Goal: Complete application form

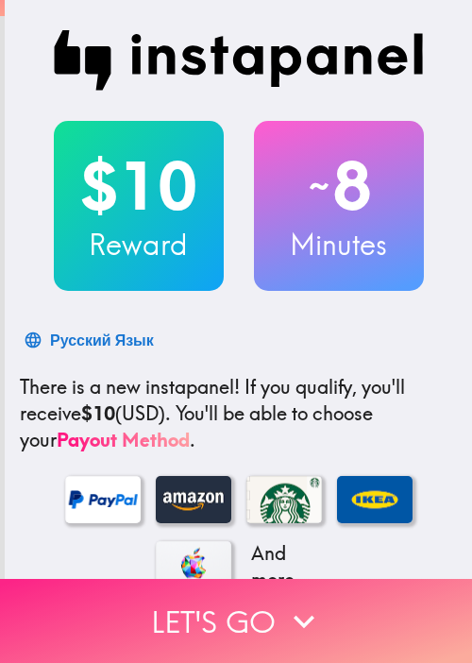
click at [125, 603] on button "Let's go" at bounding box center [236, 621] width 472 height 84
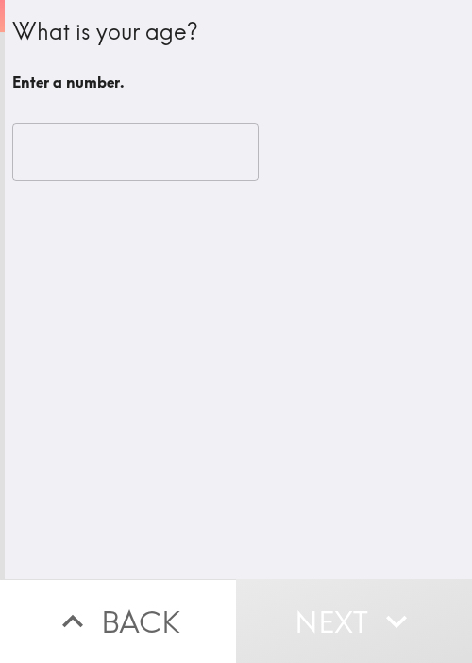
click at [146, 161] on input "number" at bounding box center [135, 152] width 247 height 59
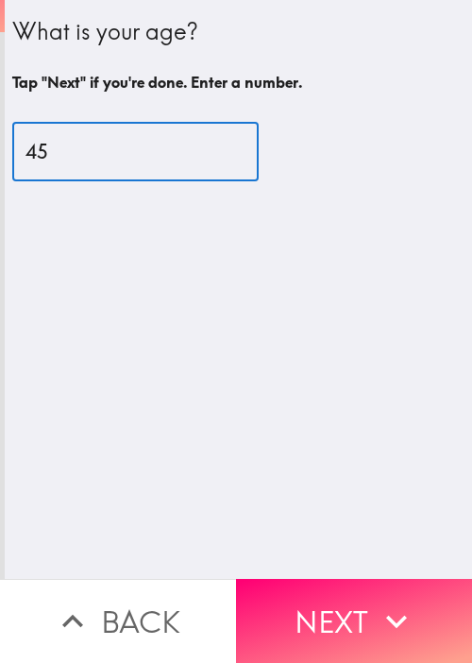
type input "45"
click at [318, 579] on button "Next" at bounding box center [354, 621] width 236 height 84
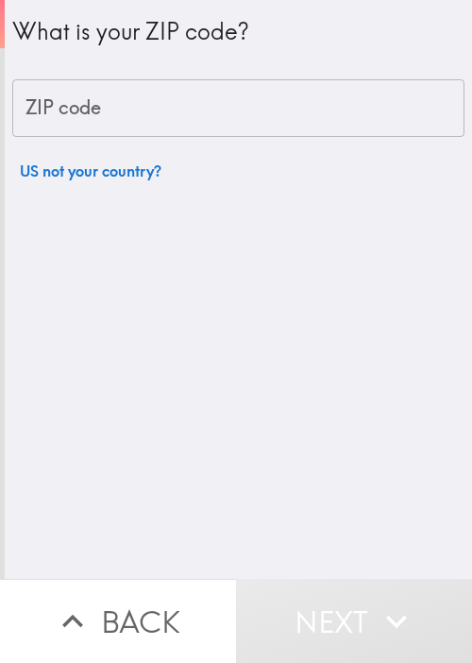
click at [216, 111] on input "ZIP code" at bounding box center [238, 108] width 453 height 59
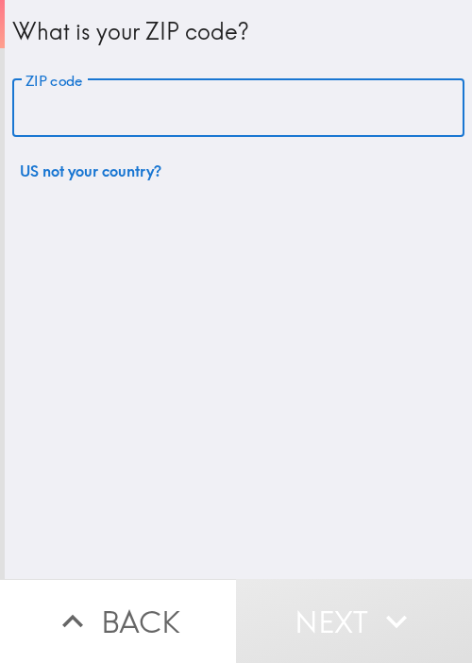
paste input "33621"
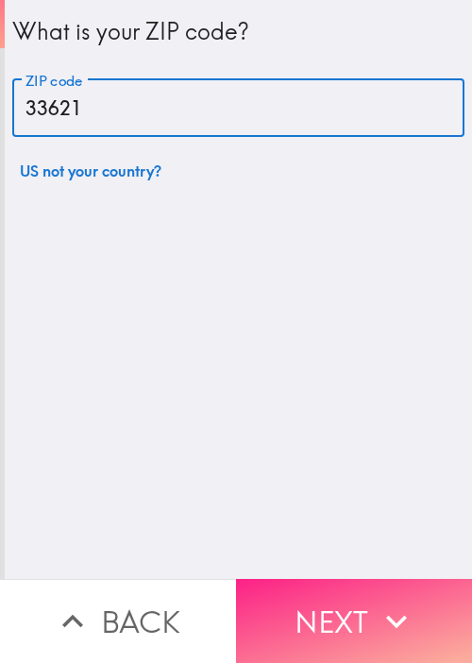
type input "33621"
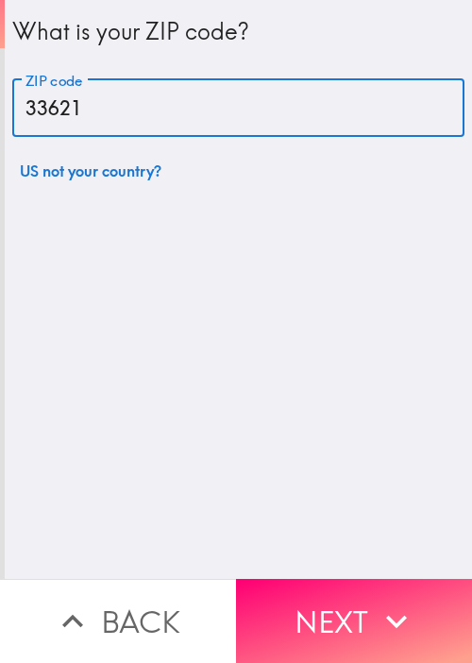
drag, startPoint x: 319, startPoint y: 592, endPoint x: 310, endPoint y: 564, distance: 29.9
click at [319, 585] on button "Next" at bounding box center [354, 621] width 236 height 84
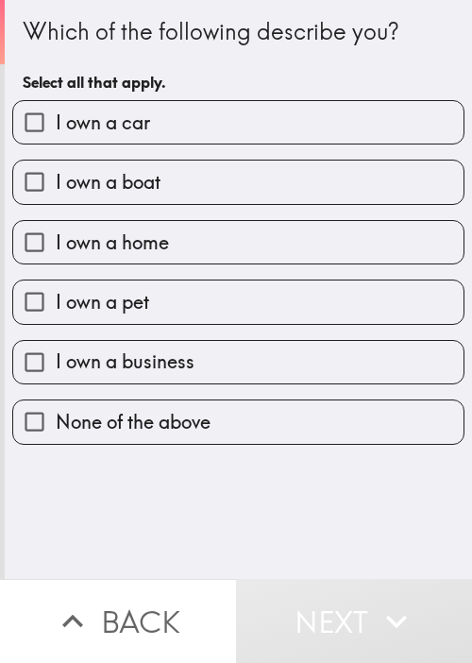
click at [225, 257] on label "I own a home" at bounding box center [238, 242] width 451 height 43
click at [56, 257] on input "I own a home" at bounding box center [34, 242] width 43 height 43
checkbox input "true"
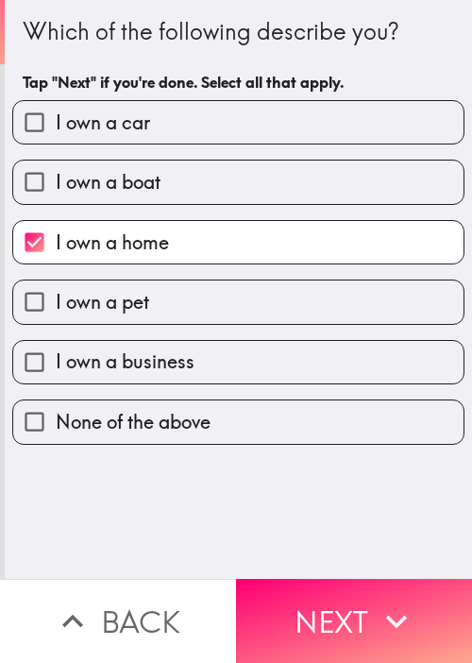
click at [248, 125] on label "I own a car" at bounding box center [238, 122] width 451 height 43
click at [56, 125] on input "I own a car" at bounding box center [34, 122] width 43 height 43
checkbox input "true"
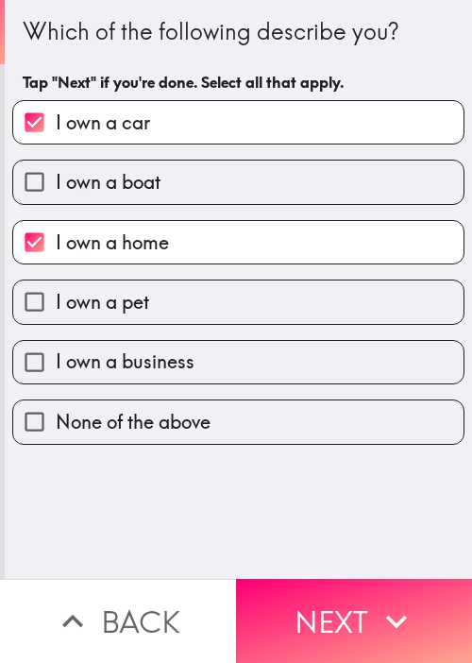
click at [224, 153] on div "I own a boat" at bounding box center [231, 175] width 468 height 60
click at [215, 182] on label "I own a boat" at bounding box center [238, 182] width 451 height 43
click at [56, 182] on input "I own a boat" at bounding box center [34, 182] width 43 height 43
checkbox input "true"
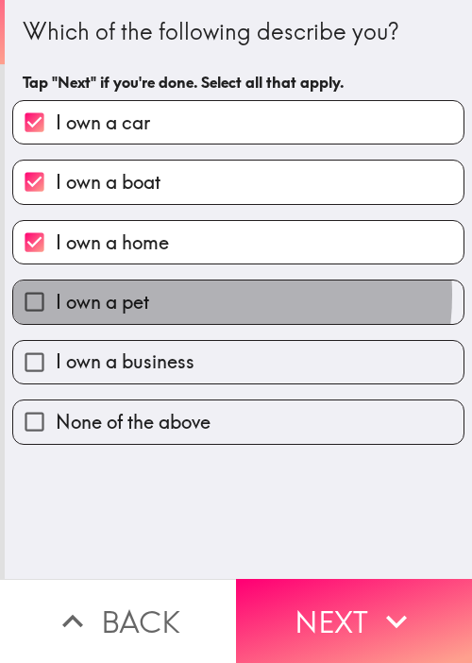
click at [184, 294] on label "I own a pet" at bounding box center [238, 302] width 451 height 43
click at [56, 294] on input "I own a pet" at bounding box center [34, 302] width 43 height 43
checkbox input "true"
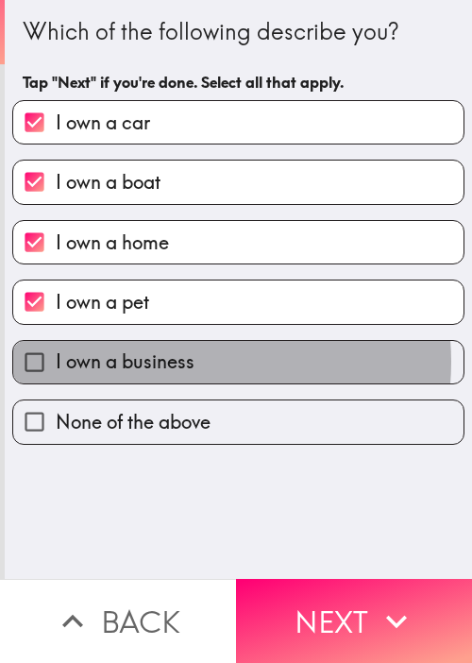
click at [174, 360] on span "I own a business" at bounding box center [125, 362] width 139 height 26
click at [56, 360] on input "I own a business" at bounding box center [34, 362] width 43 height 43
checkbox input "true"
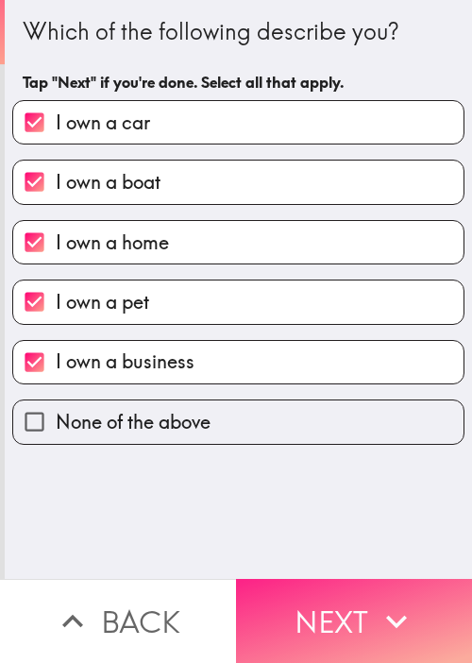
drag, startPoint x: 343, startPoint y: 601, endPoint x: 88, endPoint y: 485, distance: 280.3
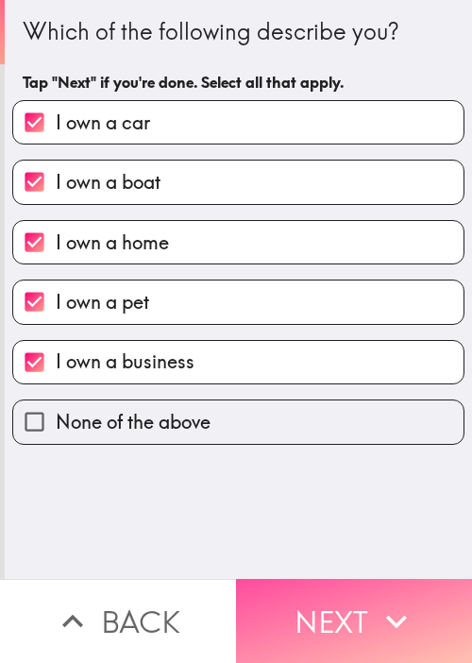
click at [342, 601] on button "Next" at bounding box center [354, 621] width 236 height 84
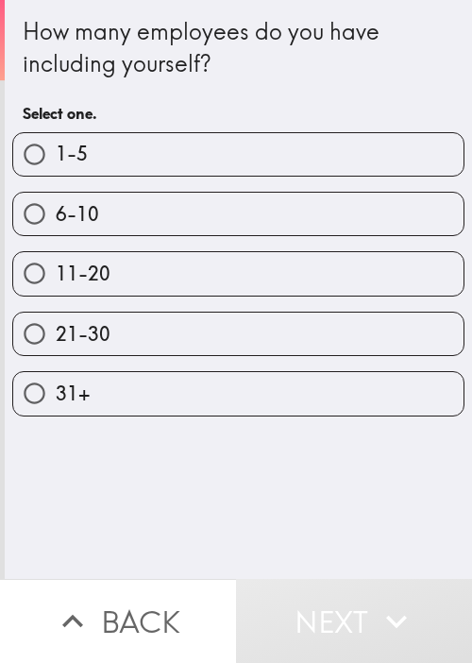
click at [221, 482] on div "How many employees do you have including yourself? Select one. 1-5 6-10 11-20 2…" at bounding box center [239, 289] width 468 height 579
click at [177, 281] on label "11-20" at bounding box center [238, 273] width 451 height 43
click at [56, 281] on input "11-20" at bounding box center [34, 273] width 43 height 43
radio input "true"
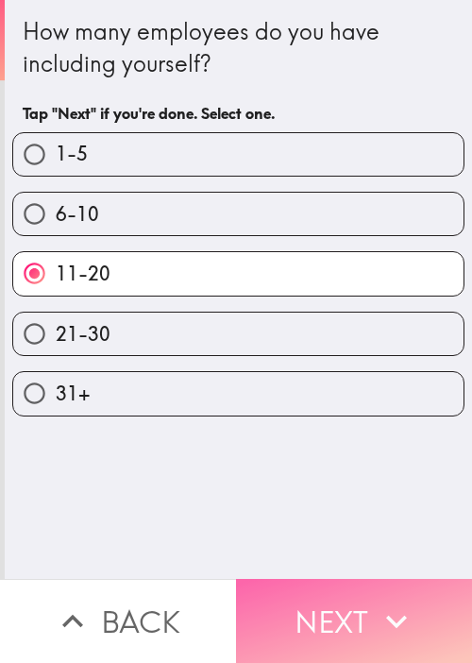
click at [317, 613] on button "Next" at bounding box center [354, 621] width 236 height 84
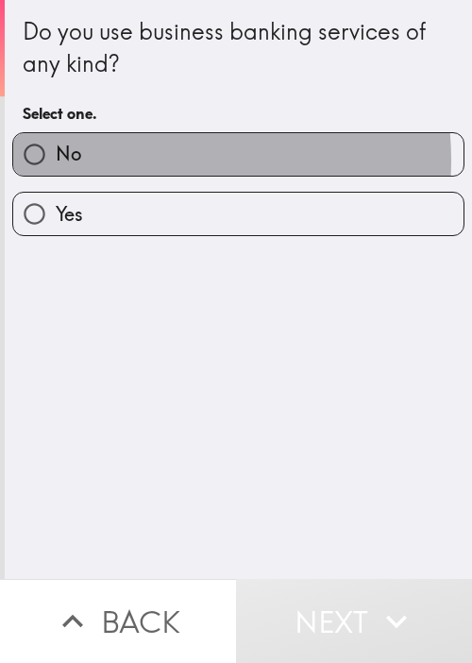
click at [135, 161] on label "No" at bounding box center [238, 154] width 451 height 43
click at [56, 161] on input "No" at bounding box center [34, 154] width 43 height 43
radio input "true"
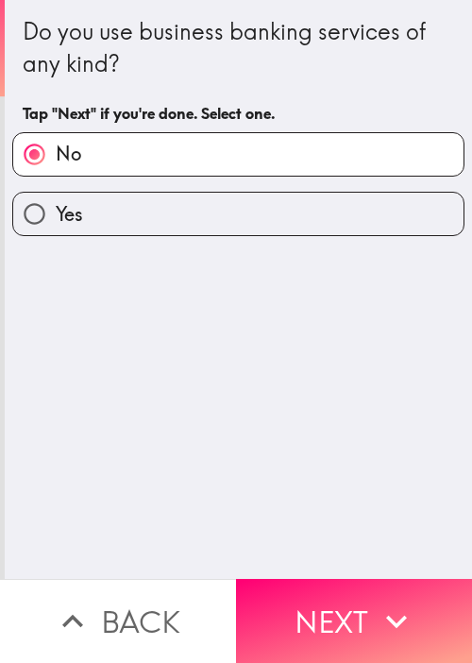
click at [120, 210] on label "Yes" at bounding box center [238, 214] width 451 height 43
click at [56, 210] on input "Yes" at bounding box center [34, 214] width 43 height 43
radio input "true"
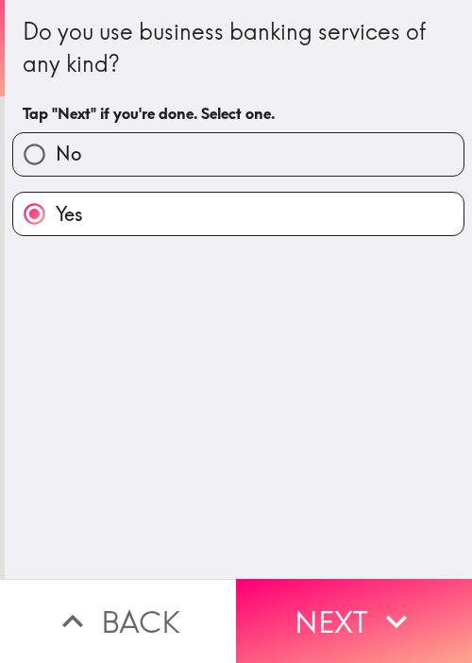
drag, startPoint x: 336, startPoint y: 526, endPoint x: 359, endPoint y: 551, distance: 33.4
click at [342, 531] on div "Do you use business banking services of any kind? Tap "Next" if you're done. Se…" at bounding box center [239, 289] width 468 height 579
drag, startPoint x: 380, startPoint y: 597, endPoint x: 393, endPoint y: 576, distance: 24.6
click at [379, 601] on icon "button" at bounding box center [397, 622] width 42 height 42
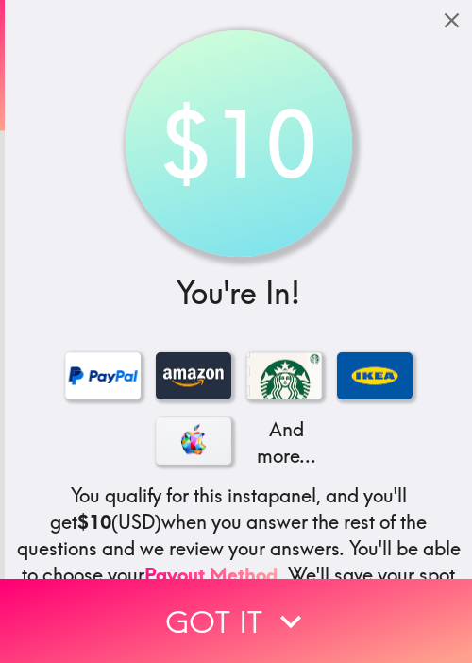
drag, startPoint x: 88, startPoint y: 413, endPoint x: 90, endPoint y: 402, distance: 11.5
click at [88, 413] on div "And more..." at bounding box center [238, 410] width 453 height 130
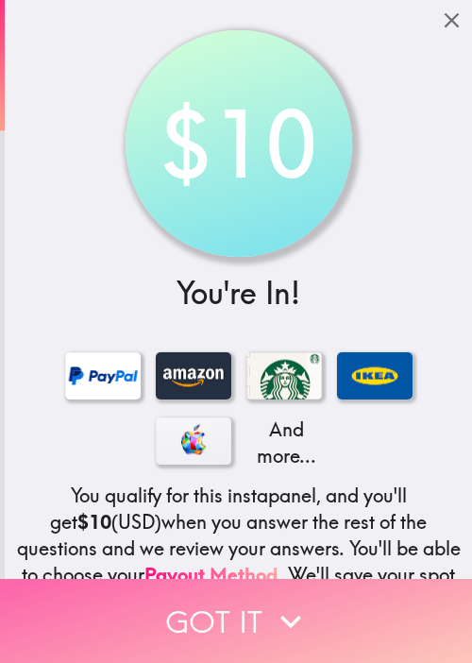
click at [180, 612] on button "Got it" at bounding box center [236, 621] width 472 height 84
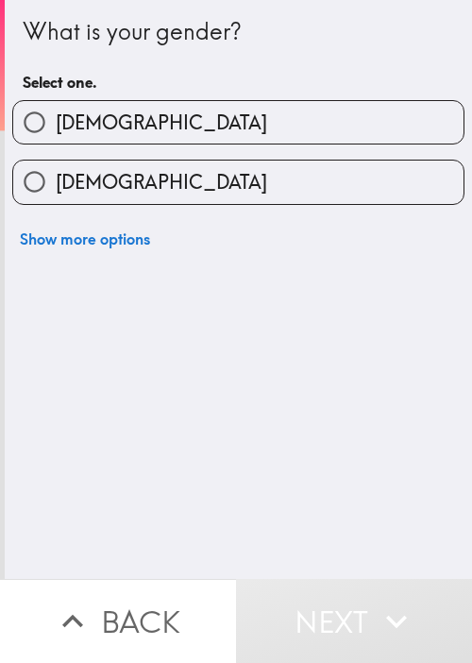
drag, startPoint x: 52, startPoint y: 25, endPoint x: 90, endPoint y: 60, distance: 51.5
click at [53, 25] on div "What is your gender?" at bounding box center [239, 32] width 432 height 32
click at [116, 124] on label "[DEMOGRAPHIC_DATA]" at bounding box center [238, 122] width 451 height 43
click at [56, 124] on input "[DEMOGRAPHIC_DATA]" at bounding box center [34, 122] width 43 height 43
radio input "true"
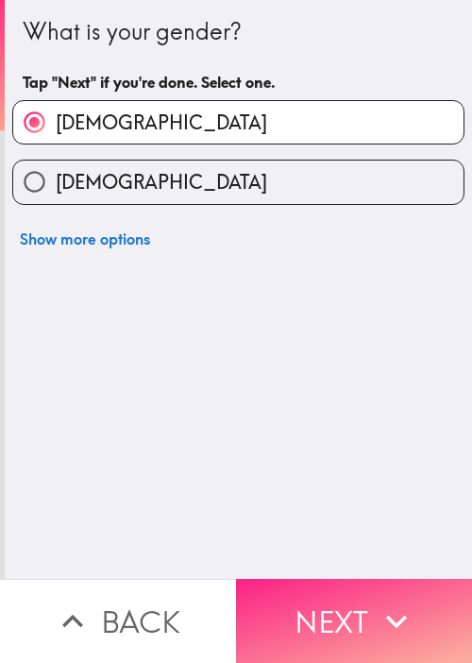
click at [348, 588] on button "Next" at bounding box center [354, 621] width 236 height 84
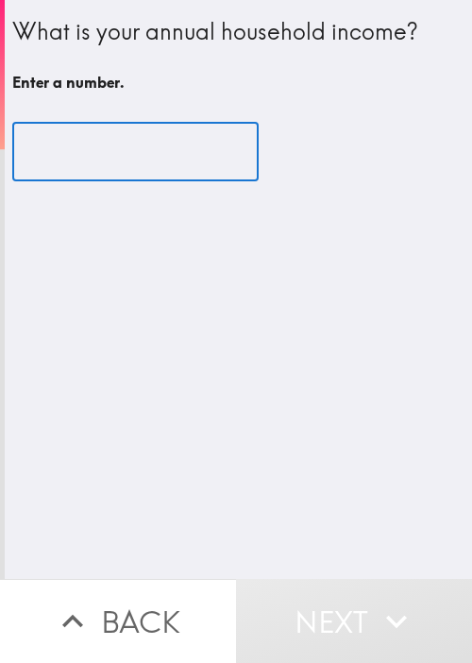
click at [125, 163] on input "number" at bounding box center [135, 152] width 247 height 59
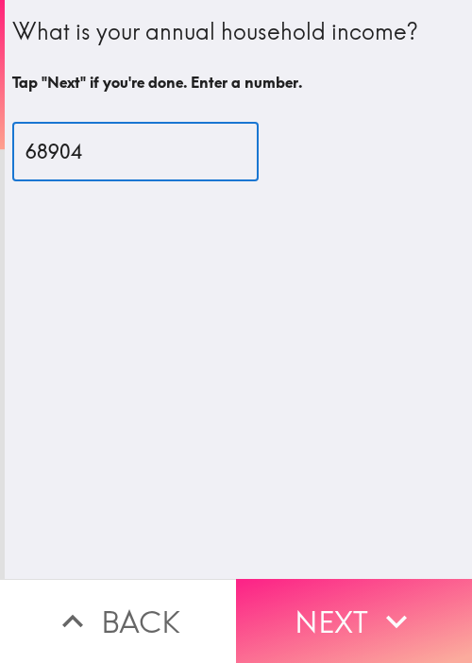
type input "68904"
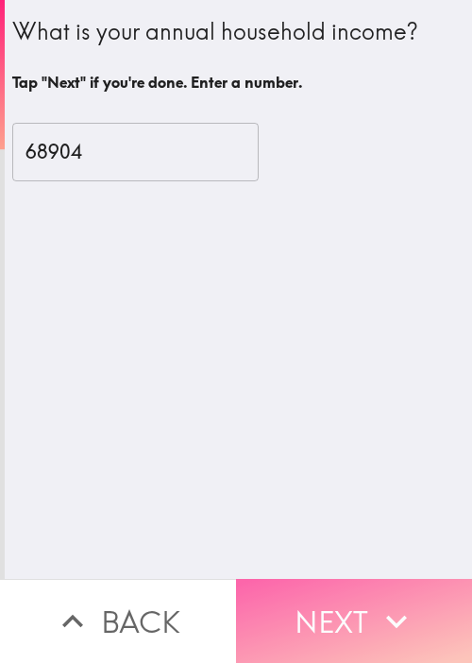
click at [338, 602] on button "Next" at bounding box center [354, 621] width 236 height 84
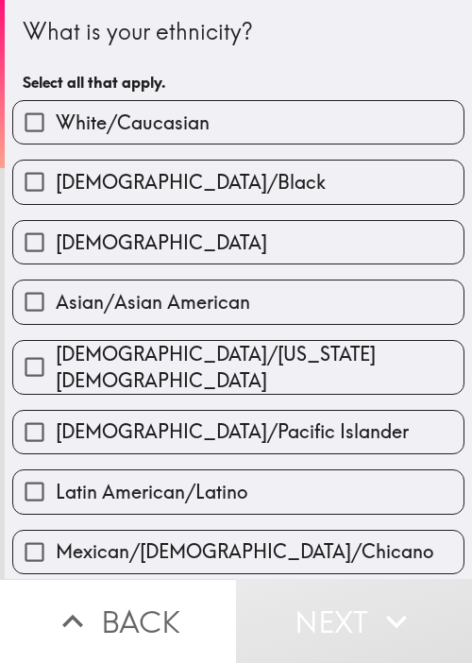
click at [258, 454] on div "Latin American/Latino" at bounding box center [231, 484] width 468 height 60
click at [234, 291] on span "Asian/Asian American" at bounding box center [153, 302] width 195 height 26
click at [56, 291] on input "Asian/Asian American" at bounding box center [34, 302] width 43 height 43
checkbox input "true"
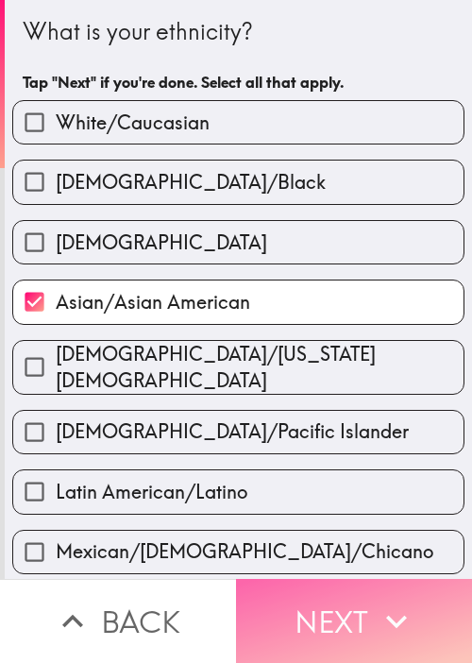
click at [362, 618] on button "Next" at bounding box center [354, 621] width 236 height 84
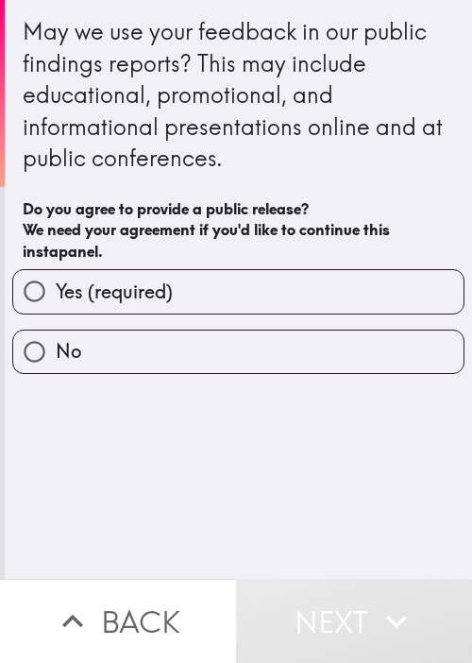
click at [124, 185] on div "May we use your feedback in our public findings reports? This may include educa…" at bounding box center [239, 142] width 432 height 254
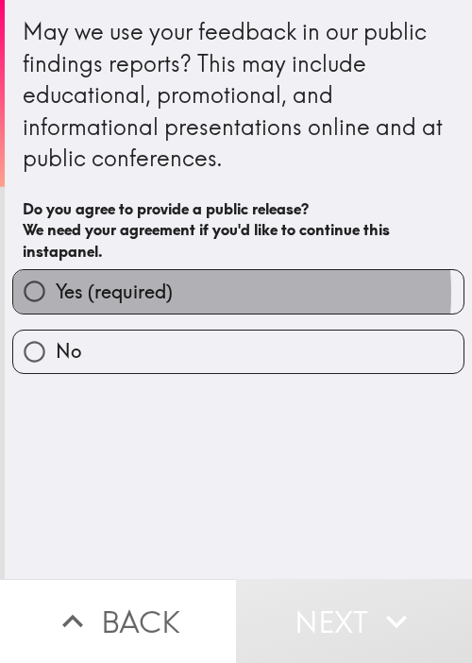
click at [179, 293] on label "Yes (required)" at bounding box center [238, 291] width 451 height 43
click at [56, 293] on input "Yes (required)" at bounding box center [34, 291] width 43 height 43
radio input "true"
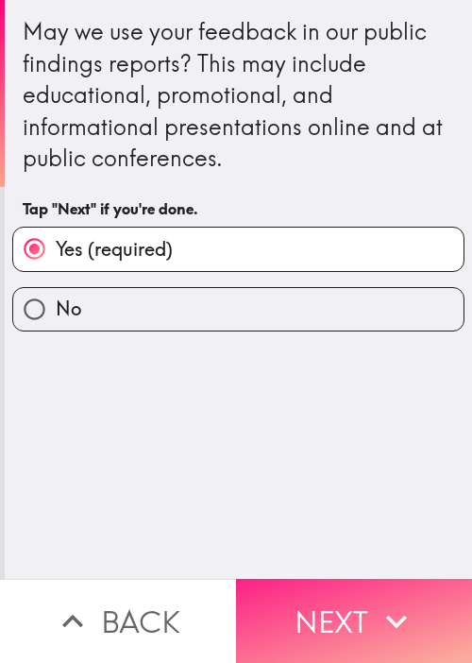
click at [366, 594] on button "Next" at bounding box center [354, 621] width 236 height 84
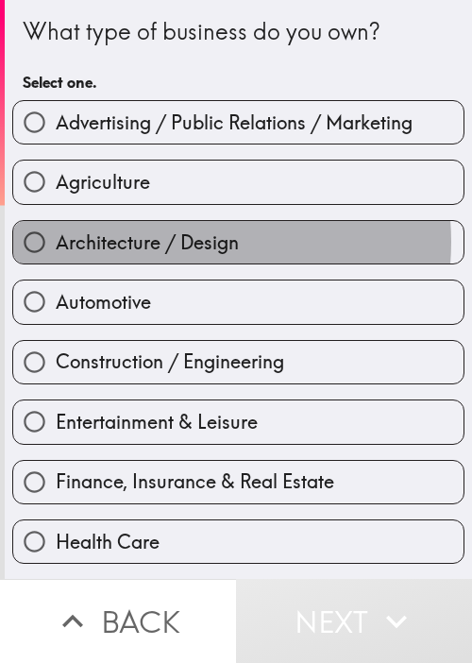
click at [174, 241] on span "Architecture / Design" at bounding box center [147, 243] width 183 height 26
click at [56, 241] on input "Architecture / Design" at bounding box center [34, 242] width 43 height 43
radio input "true"
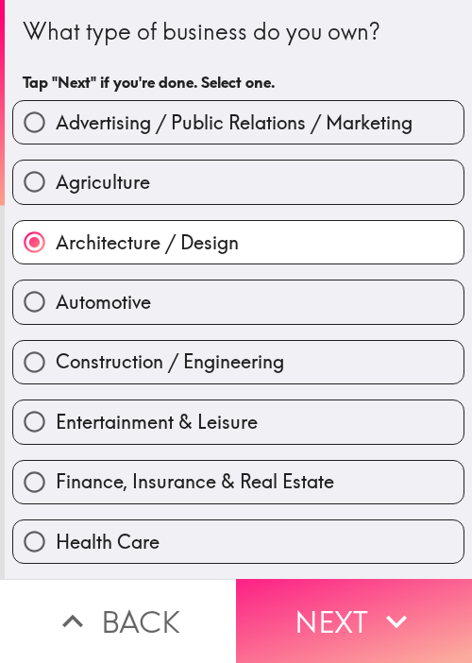
click at [311, 597] on button "Next" at bounding box center [354, 621] width 236 height 84
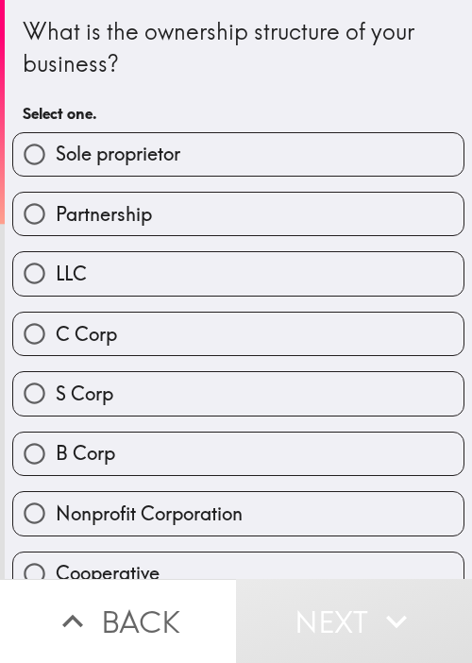
click at [114, 512] on span "Nonprofit Corporation" at bounding box center [149, 514] width 187 height 26
click at [56, 512] on input "Nonprofit Corporation" at bounding box center [34, 513] width 43 height 43
radio input "true"
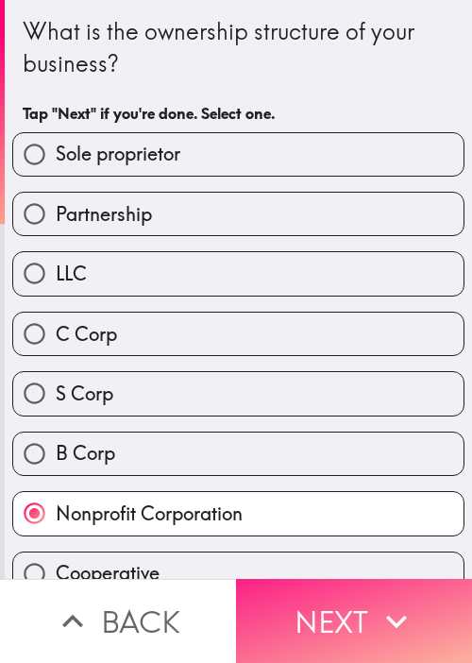
click at [322, 598] on button "Next" at bounding box center [354, 621] width 236 height 84
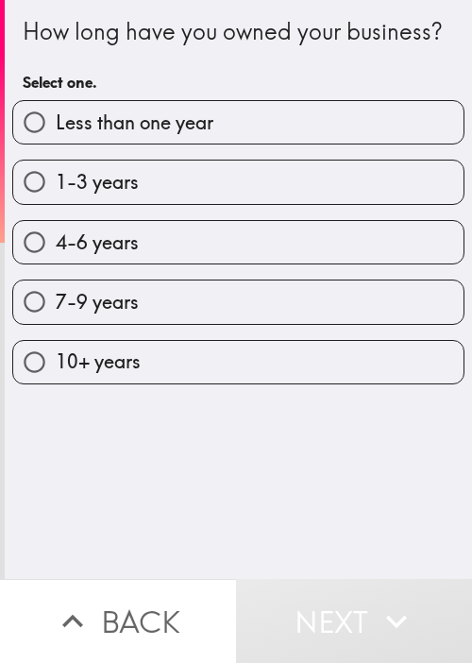
click at [132, 443] on div "How long have you owned your business? Select one. Less than one year 1-3 years…" at bounding box center [239, 289] width 468 height 579
click at [117, 307] on div "7-9 years" at bounding box center [231, 295] width 468 height 60
click at [163, 264] on label "4-6 years" at bounding box center [238, 242] width 451 height 43
click at [56, 264] on input "4-6 years" at bounding box center [34, 242] width 43 height 43
radio input "true"
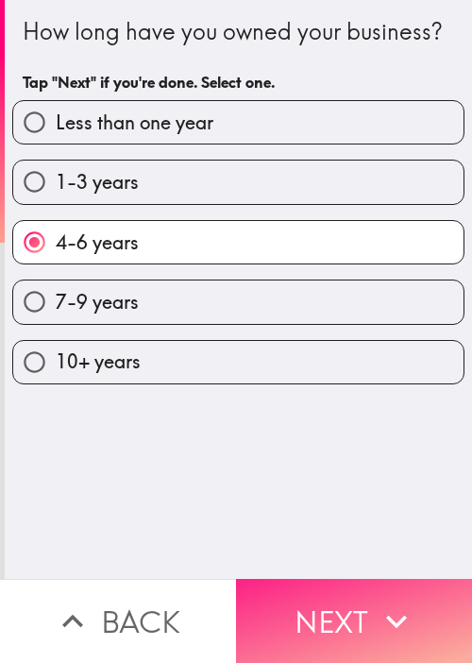
click at [332, 579] on button "Next" at bounding box center [354, 621] width 236 height 84
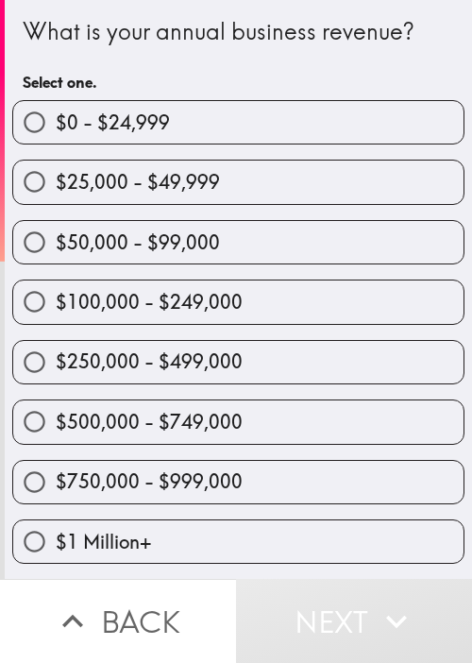
click at [128, 429] on span "$500,000 - $749,000" at bounding box center [149, 422] width 187 height 26
click at [56, 429] on input "$500,000 - $749,000" at bounding box center [34, 422] width 43 height 43
radio input "true"
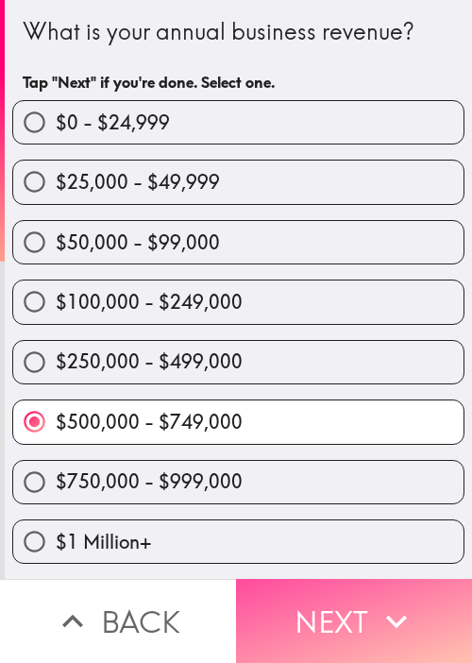
drag, startPoint x: 342, startPoint y: 617, endPoint x: 471, endPoint y: 491, distance: 180.4
click at [345, 609] on button "Next" at bounding box center [354, 621] width 236 height 84
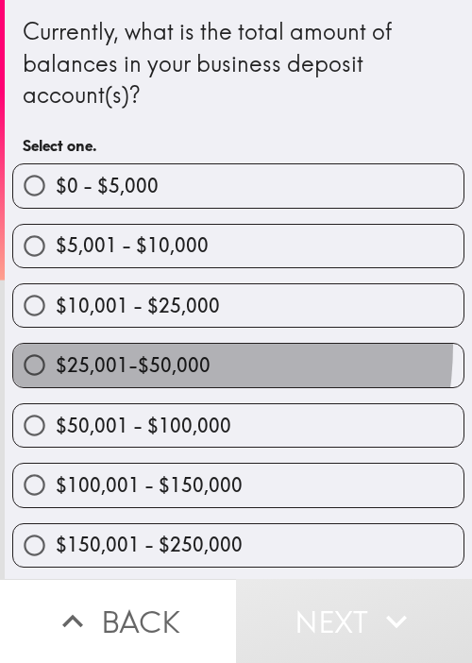
click at [99, 344] on label "$25,001-$50,000" at bounding box center [238, 365] width 451 height 43
click at [56, 344] on input "$25,001-$50,000" at bounding box center [34, 365] width 43 height 43
radio input "true"
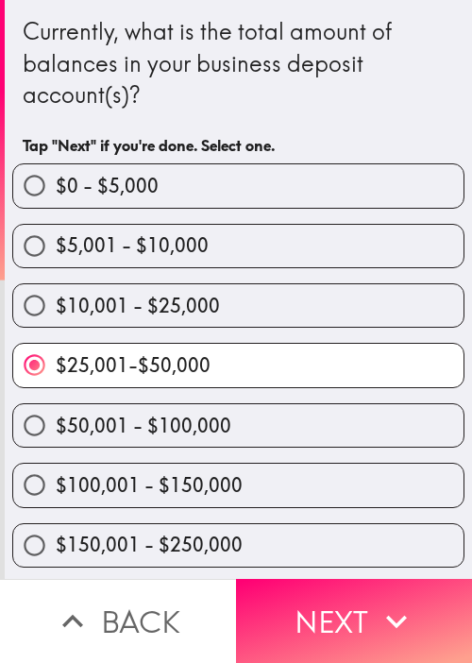
click at [69, 43] on div "Currently, what is the total amount of balances in your business deposit accoun…" at bounding box center [239, 63] width 432 height 95
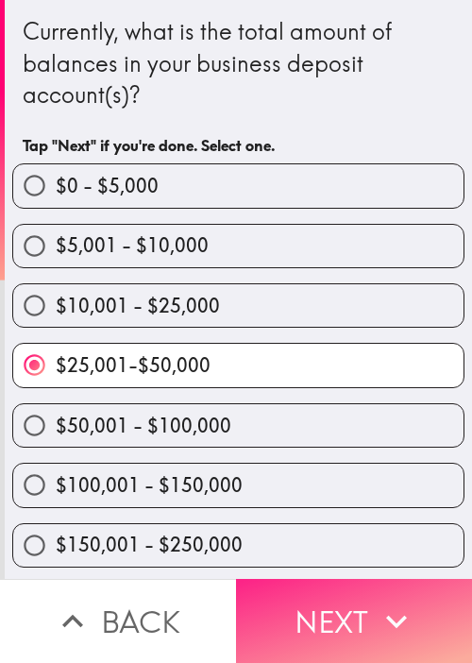
click at [362, 609] on button "Next" at bounding box center [354, 621] width 236 height 84
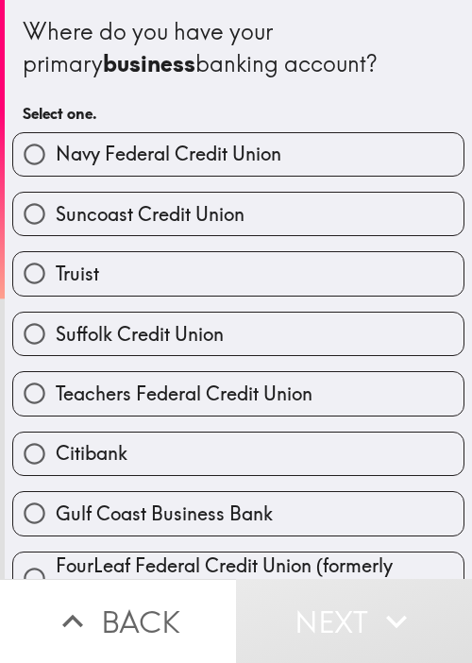
click at [271, 362] on div "Teachers Federal Credit Union" at bounding box center [231, 386] width 468 height 60
click at [268, 314] on label "Suffolk Credit Union" at bounding box center [238, 334] width 451 height 43
click at [56, 314] on input "Suffolk Credit Union" at bounding box center [34, 334] width 43 height 43
radio input "true"
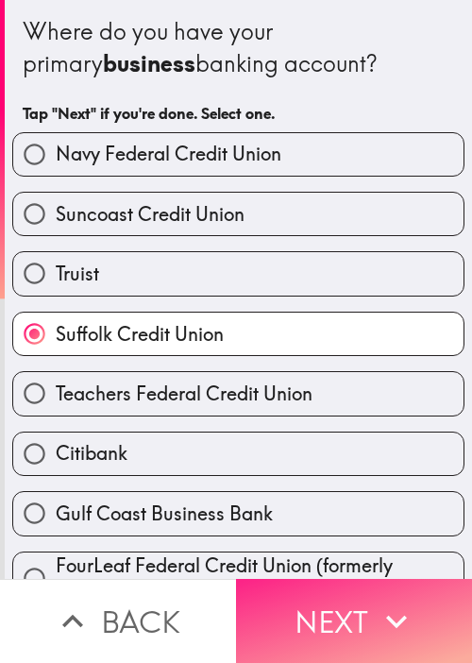
click at [317, 591] on button "Next" at bounding box center [354, 621] width 236 height 84
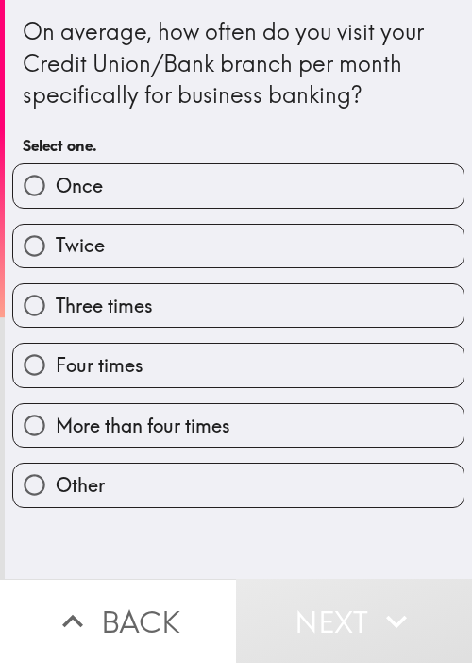
click at [111, 528] on div "On average, how often do you visit your Credit Union/Bank branch per month spec…" at bounding box center [239, 289] width 468 height 579
click at [165, 247] on label "Twice" at bounding box center [238, 246] width 451 height 43
click at [56, 247] on input "Twice" at bounding box center [34, 246] width 43 height 43
radio input "true"
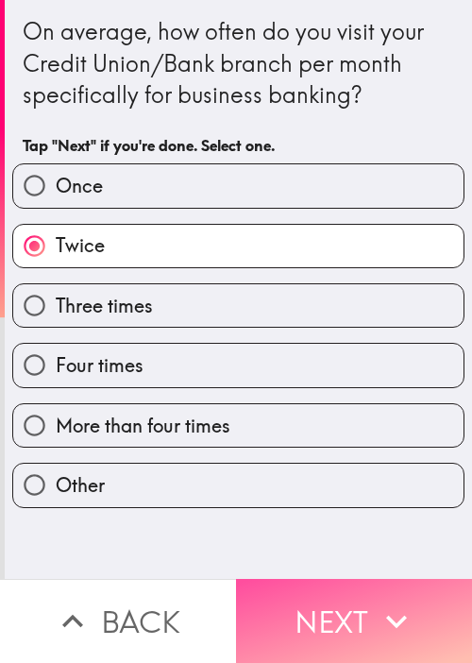
drag, startPoint x: 358, startPoint y: 601, endPoint x: 471, endPoint y: 488, distance: 159.7
click at [358, 596] on button "Next" at bounding box center [354, 621] width 236 height 84
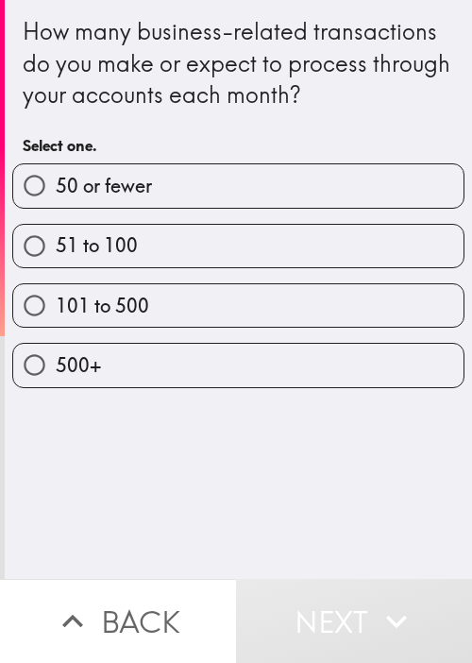
click at [120, 214] on div "51 to 100" at bounding box center [231, 239] width 468 height 60
click at [131, 243] on label "51 to 100" at bounding box center [238, 246] width 451 height 43
click at [56, 243] on input "51 to 100" at bounding box center [34, 246] width 43 height 43
radio input "true"
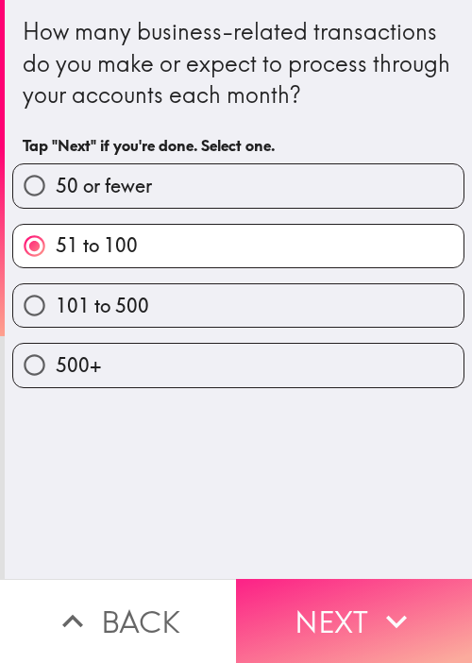
click at [329, 579] on button "Next" at bounding box center [354, 621] width 236 height 84
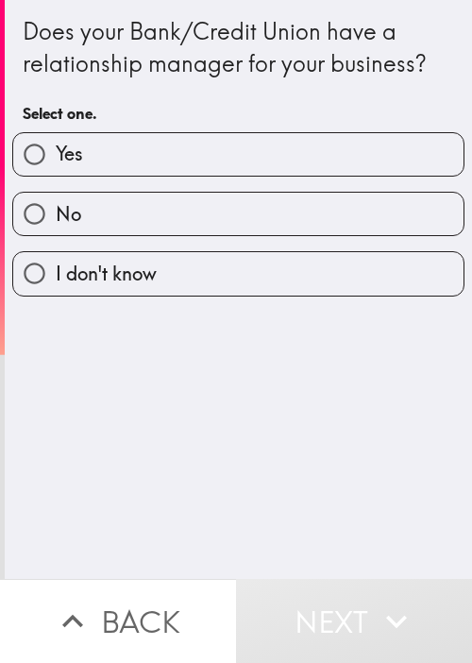
drag, startPoint x: 264, startPoint y: 421, endPoint x: 232, endPoint y: 254, distance: 170.1
click at [265, 418] on div "Does your Bank/Credit Union have a relationship manager for your business? Sele…" at bounding box center [239, 289] width 468 height 579
click at [228, 174] on label "Yes" at bounding box center [238, 154] width 451 height 43
click at [56, 174] on input "Yes" at bounding box center [34, 154] width 43 height 43
radio input "true"
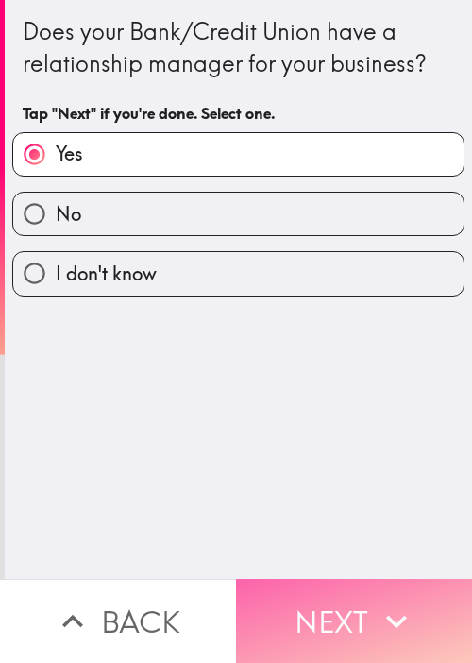
drag, startPoint x: 365, startPoint y: 596, endPoint x: 371, endPoint y: 579, distance: 18.2
click at [365, 594] on button "Next" at bounding box center [354, 621] width 236 height 84
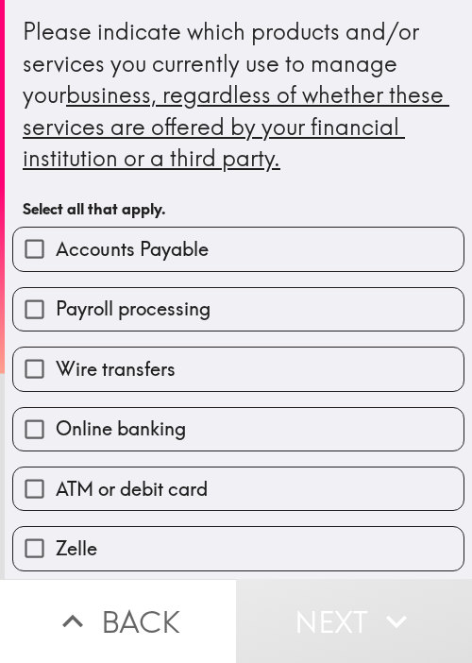
click at [63, 334] on div "Wire transfers" at bounding box center [231, 362] width 468 height 60
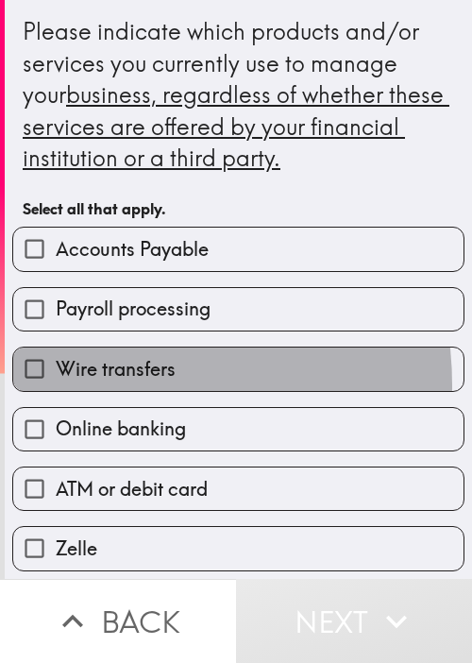
click at [91, 385] on label "Wire transfers" at bounding box center [238, 369] width 451 height 43
click at [56, 385] on input "Wire transfers" at bounding box center [34, 369] width 43 height 43
checkbox input "true"
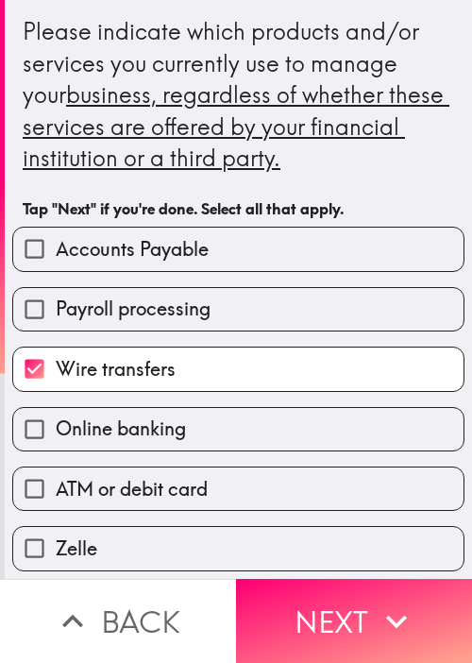
click at [160, 296] on span "Payroll processing" at bounding box center [133, 309] width 155 height 26
click at [56, 296] on input "Payroll processing" at bounding box center [34, 309] width 43 height 43
checkbox input "true"
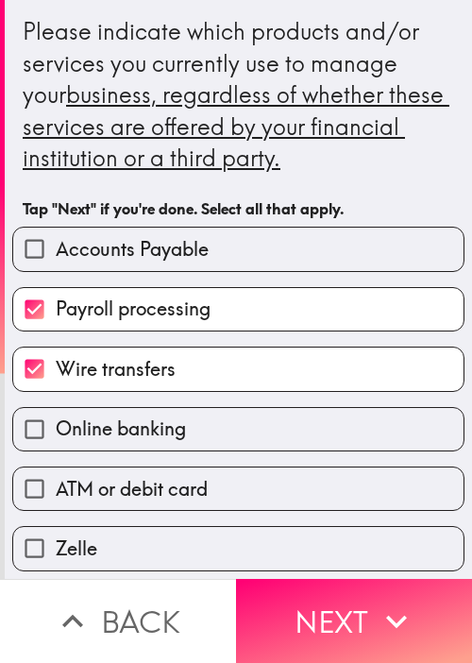
click at [222, 534] on label "Zelle" at bounding box center [238, 548] width 451 height 43
click at [56, 534] on input "Zelle" at bounding box center [34, 548] width 43 height 43
checkbox input "true"
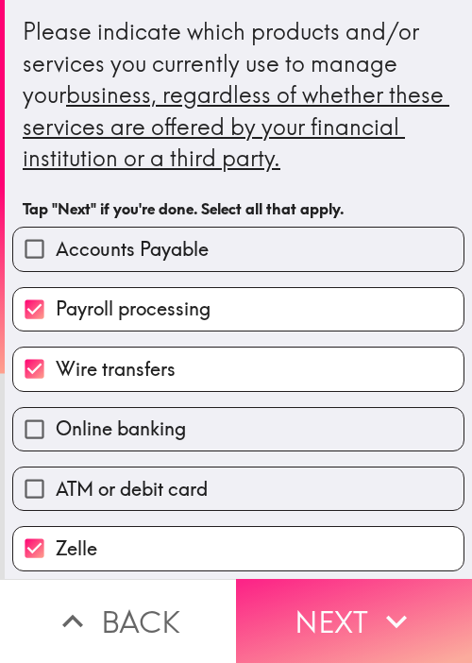
scroll to position [3, 0]
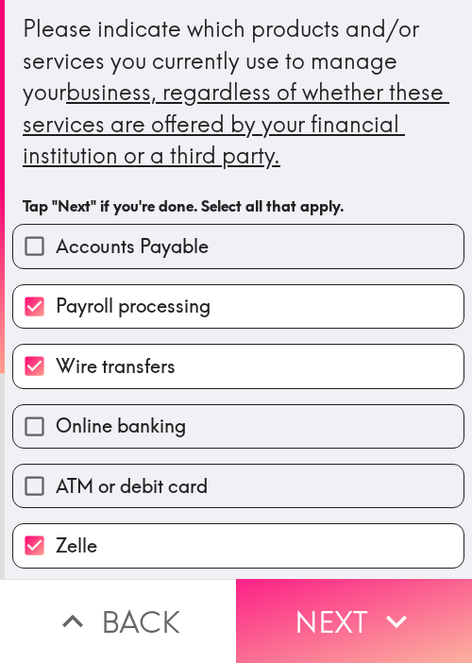
click at [323, 598] on button "Next" at bounding box center [354, 621] width 236 height 84
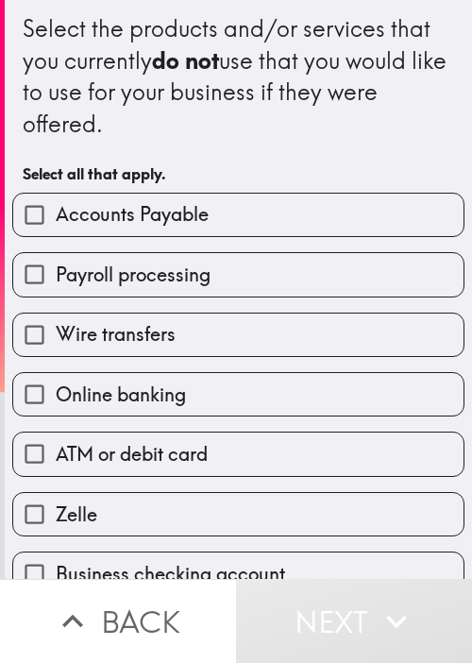
click at [241, 264] on label "Payroll processing" at bounding box center [238, 274] width 451 height 43
click at [56, 264] on input "Payroll processing" at bounding box center [34, 274] width 43 height 43
checkbox input "true"
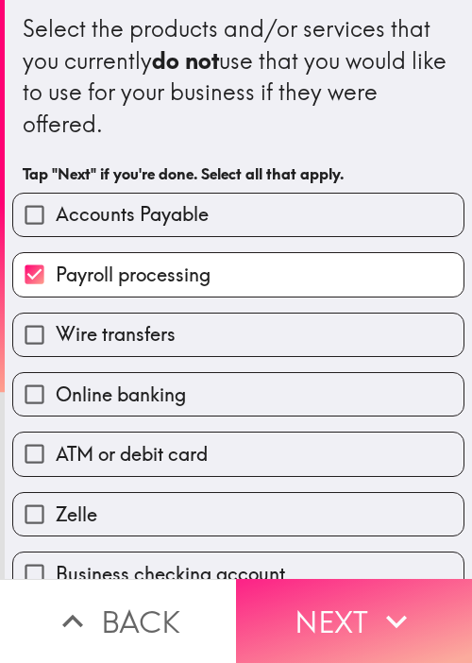
click at [359, 609] on button "Next" at bounding box center [354, 621] width 236 height 84
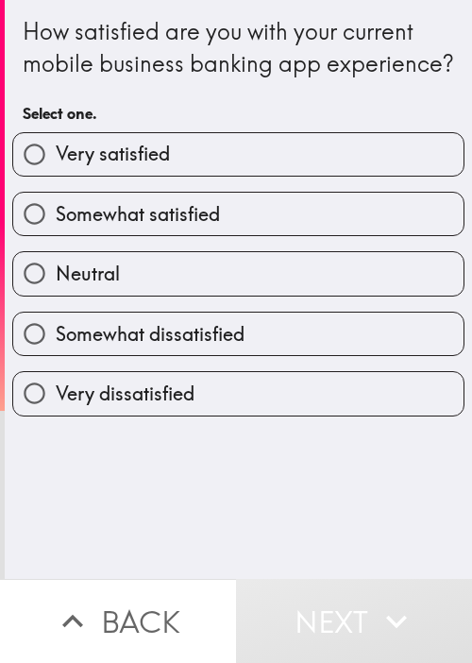
click at [97, 228] on span "Somewhat satisfied" at bounding box center [138, 214] width 164 height 26
click at [56, 235] on input "Somewhat satisfied" at bounding box center [34, 214] width 43 height 43
radio input "true"
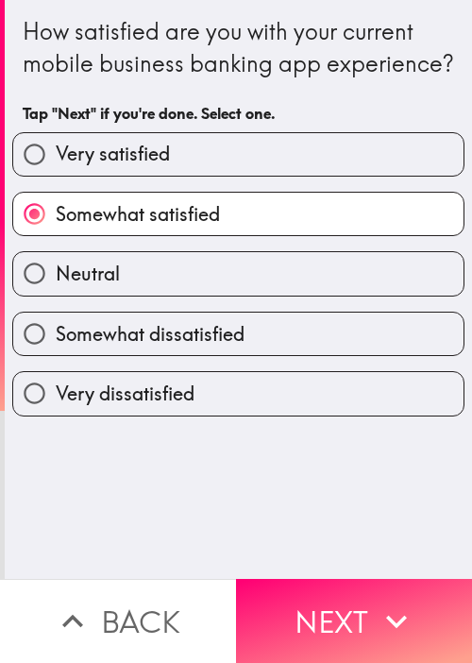
drag, startPoint x: 323, startPoint y: 582, endPoint x: 133, endPoint y: 464, distance: 223.6
click at [324, 581] on button "Next" at bounding box center [354, 621] width 236 height 84
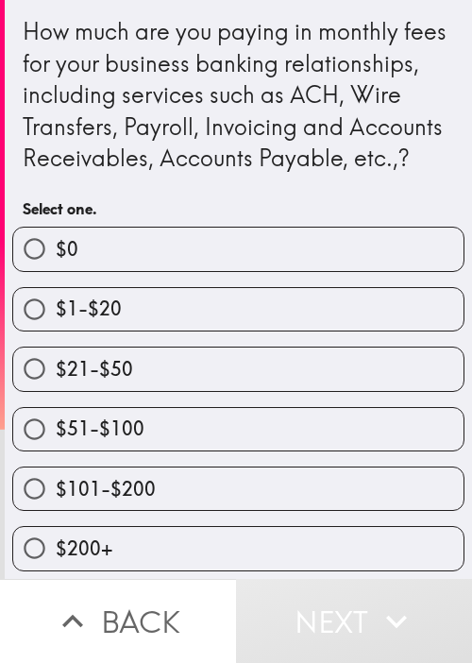
click at [141, 367] on div "$21-$50" at bounding box center [231, 362] width 468 height 60
click at [150, 330] on label "$1-$20" at bounding box center [238, 309] width 451 height 43
click at [56, 330] on input "$1-$20" at bounding box center [34, 309] width 43 height 43
radio input "true"
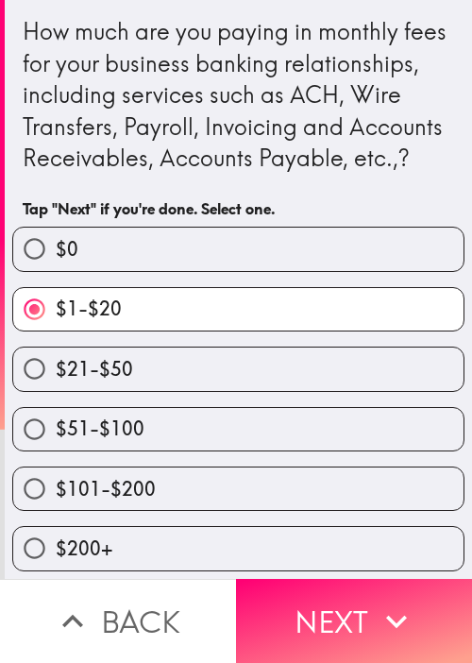
click at [229, 485] on div "$101-$200" at bounding box center [231, 482] width 468 height 60
drag, startPoint x: 207, startPoint y: 509, endPoint x: 217, endPoint y: 506, distance: 10.8
click at [206, 509] on label "$101-$200" at bounding box center [238, 489] width 451 height 43
click at [56, 509] on input "$101-$200" at bounding box center [34, 489] width 43 height 43
radio input "true"
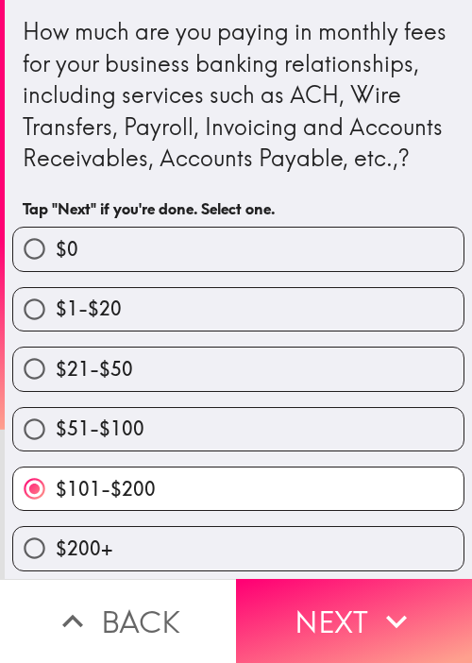
drag, startPoint x: 308, startPoint y: 598, endPoint x: 282, endPoint y: 560, distance: 46.1
click at [309, 598] on button "Next" at bounding box center [354, 621] width 236 height 84
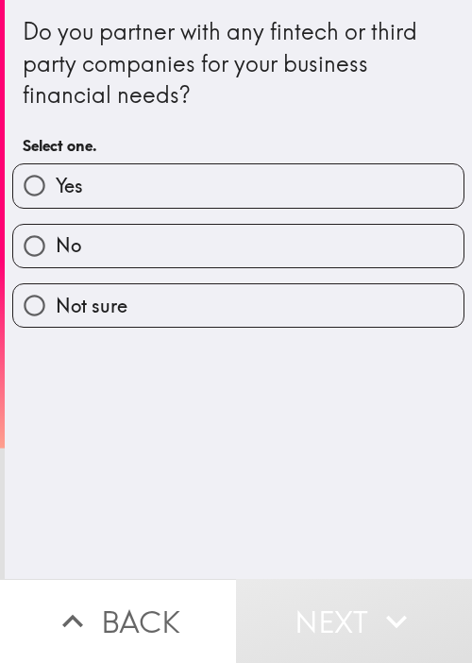
drag, startPoint x: 341, startPoint y: 426, endPoint x: 333, endPoint y: 399, distance: 28.7
click at [341, 424] on div "Do you partner with any fintech or third party companies for your business fina…" at bounding box center [239, 289] width 468 height 579
click at [269, 257] on label "No" at bounding box center [238, 246] width 451 height 43
click at [56, 257] on input "No" at bounding box center [34, 246] width 43 height 43
radio input "true"
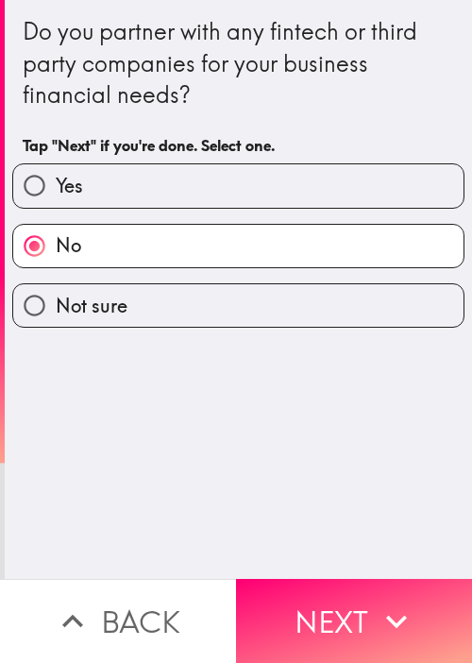
drag, startPoint x: 359, startPoint y: 608, endPoint x: 452, endPoint y: 465, distance: 170.1
click at [358, 605] on button "Next" at bounding box center [354, 621] width 236 height 84
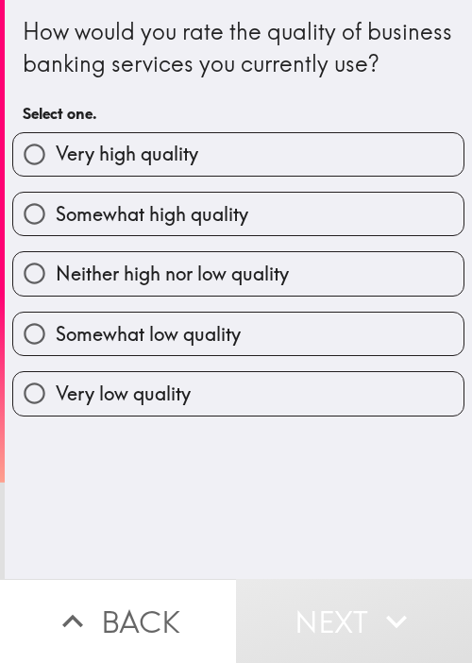
click at [96, 167] on span "Very high quality" at bounding box center [127, 154] width 143 height 26
click at [56, 176] on input "Very high quality" at bounding box center [34, 154] width 43 height 43
radio input "true"
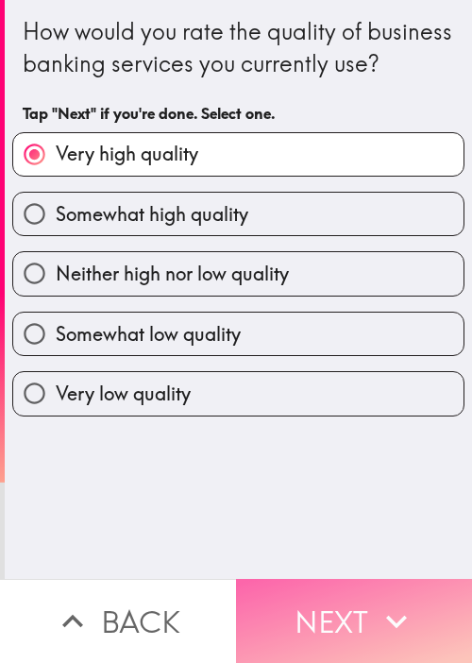
click at [330, 580] on button "Next" at bounding box center [354, 621] width 236 height 84
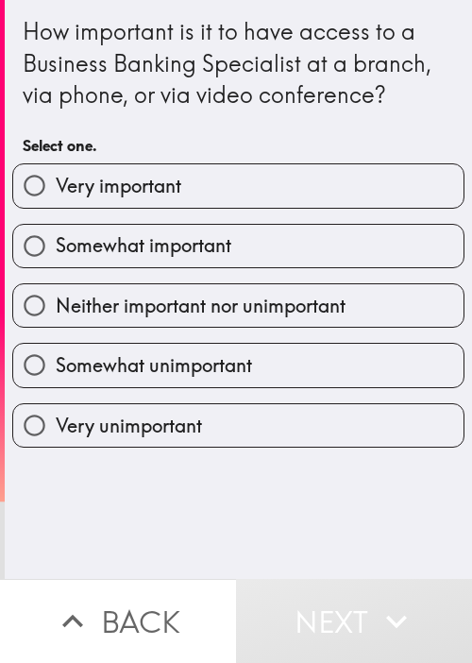
click at [359, 227] on label "Somewhat important" at bounding box center [238, 246] width 451 height 43
click at [56, 227] on input "Somewhat important" at bounding box center [34, 246] width 43 height 43
radio input "true"
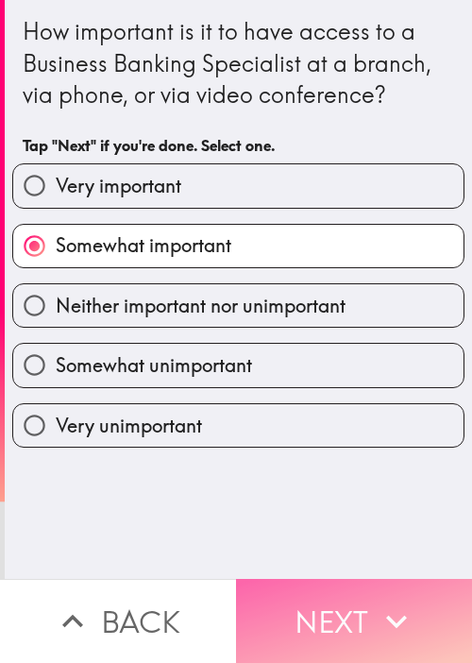
click at [372, 579] on button "Next" at bounding box center [354, 621] width 236 height 84
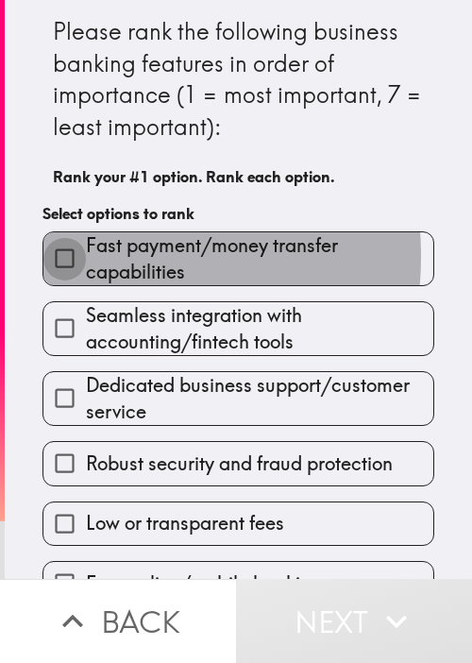
click at [74, 256] on input "Fast payment/money transfer capabilities" at bounding box center [64, 258] width 43 height 43
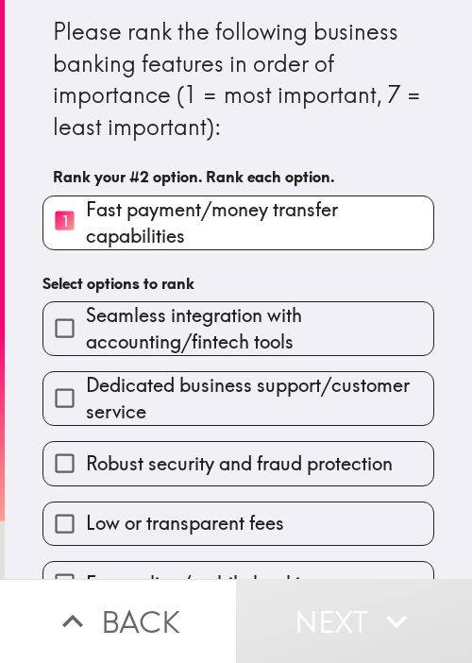
click at [136, 413] on span "Dedicated business support/customer service" at bounding box center [260, 398] width 348 height 53
click at [86, 413] on input "Dedicated business support/customer service" at bounding box center [64, 398] width 43 height 43
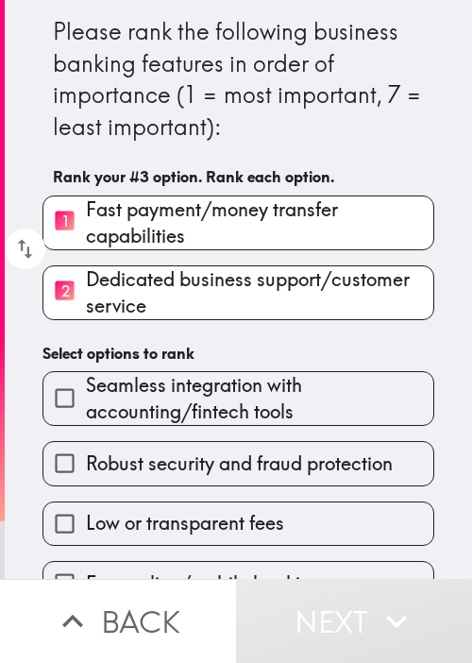
click at [181, 490] on div "Low or transparent fees" at bounding box center [230, 517] width 407 height 60
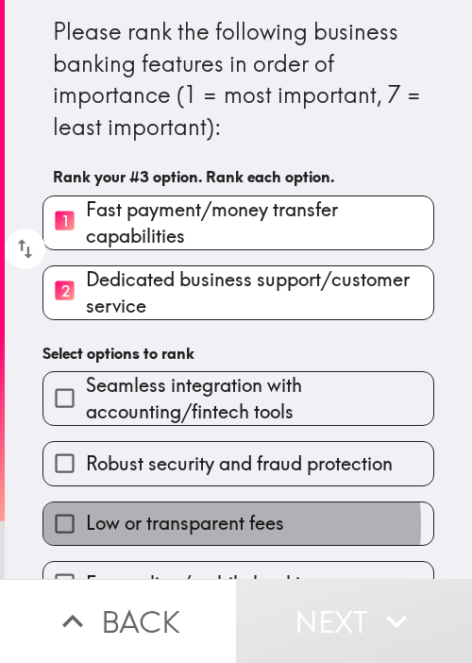
click at [163, 523] on span "Low or transparent fees" at bounding box center [185, 523] width 198 height 26
click at [86, 523] on input "Low or transparent fees" at bounding box center [64, 524] width 43 height 43
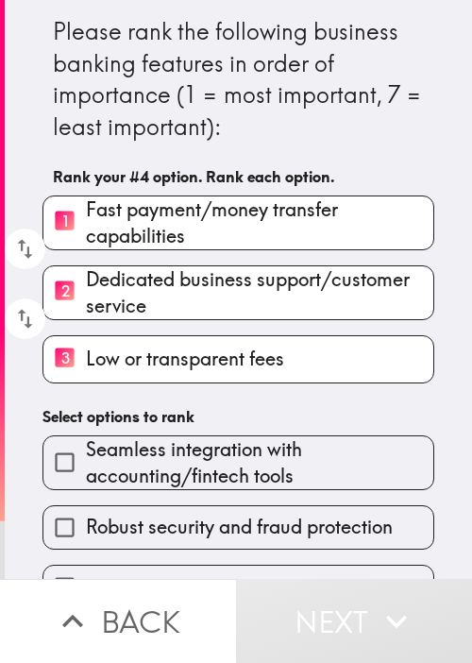
click at [191, 447] on span "Seamless integration with accounting/fintech tools" at bounding box center [260, 463] width 348 height 53
click at [86, 447] on input "Seamless integration with accounting/fintech tools" at bounding box center [64, 462] width 43 height 43
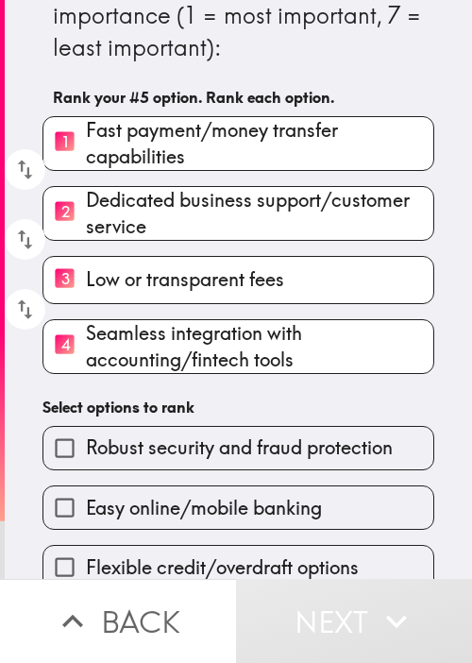
scroll to position [102, 0]
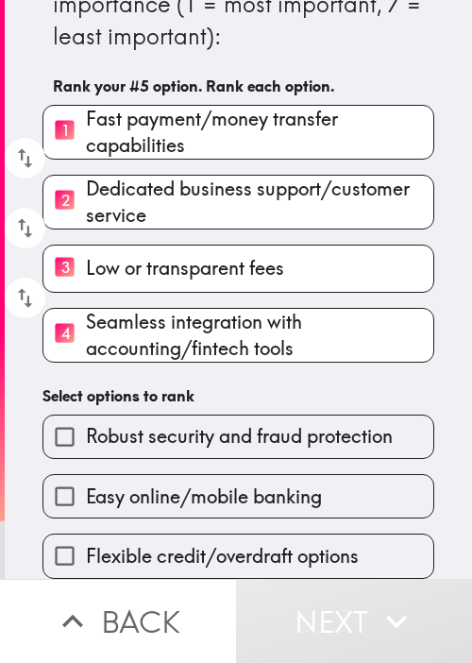
click at [228, 425] on span "Robust security and fraud protection" at bounding box center [239, 436] width 307 height 26
click at [86, 425] on input "Robust security and fraud protection" at bounding box center [64, 437] width 43 height 43
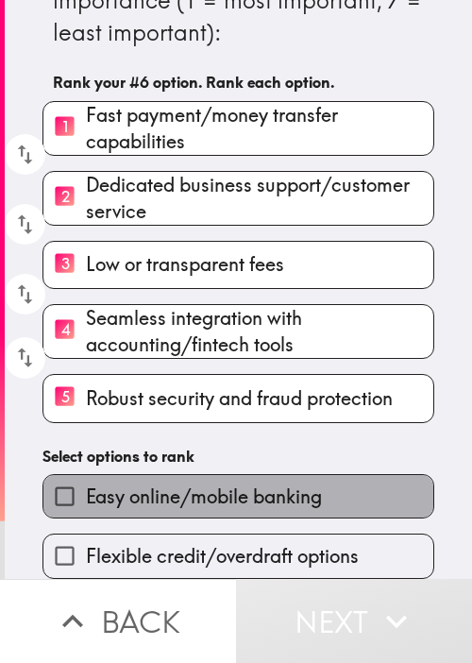
click at [240, 485] on span "Easy online/mobile banking" at bounding box center [204, 497] width 236 height 26
click at [86, 485] on input "Easy online/mobile banking" at bounding box center [64, 496] width 43 height 43
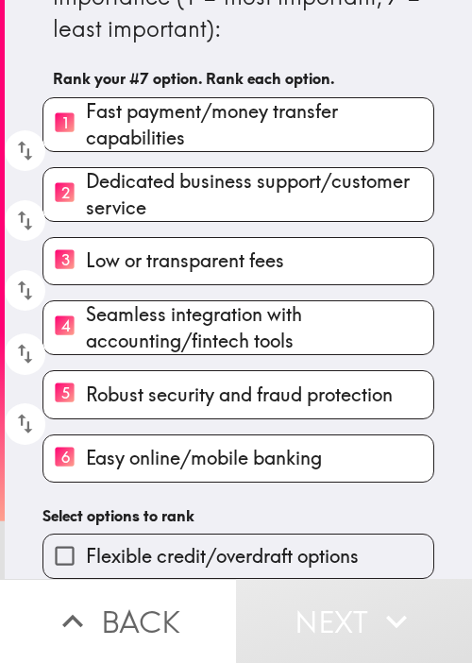
click at [228, 543] on span "Flexible credit/overdraft options" at bounding box center [222, 556] width 273 height 26
click at [86, 535] on input "Flexible credit/overdraft options" at bounding box center [64, 556] width 43 height 43
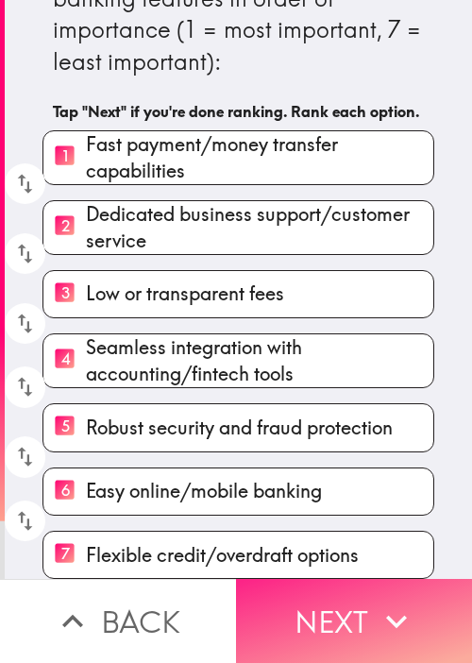
scroll to position [98, 0]
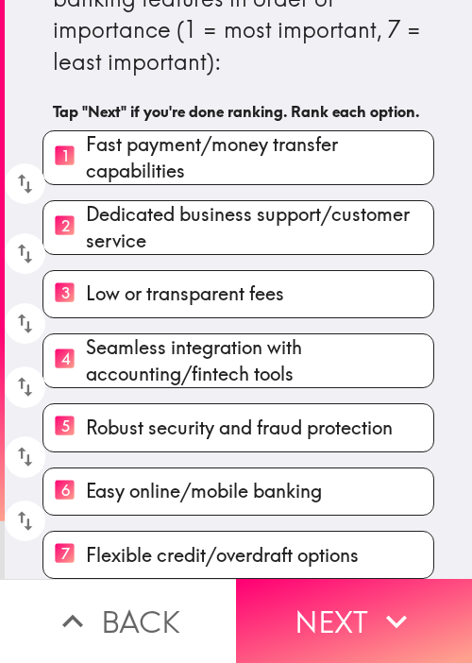
drag, startPoint x: 301, startPoint y: 608, endPoint x: 198, endPoint y: 509, distance: 143.0
click at [302, 608] on button "Next" at bounding box center [354, 621] width 236 height 84
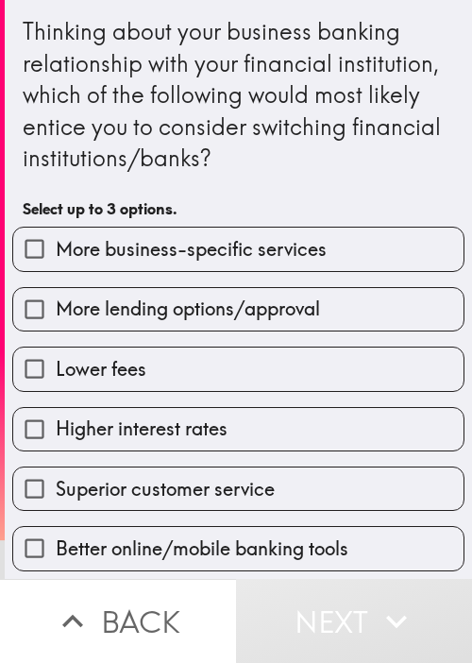
click at [285, 342] on div "Lower fees" at bounding box center [231, 362] width 468 height 60
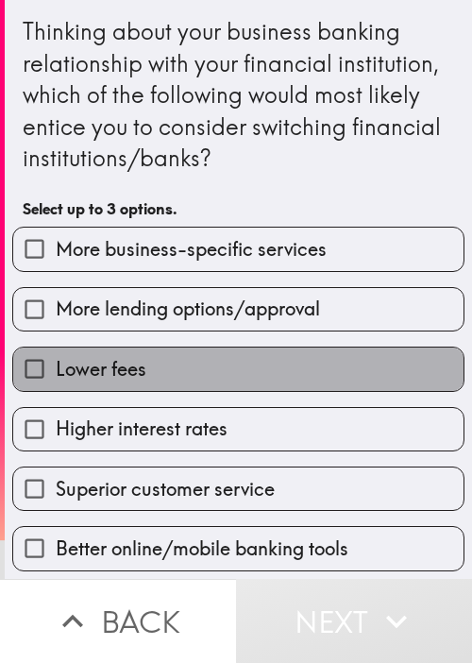
click at [253, 375] on label "Lower fees" at bounding box center [238, 369] width 451 height 43
click at [56, 375] on input "Lower fees" at bounding box center [34, 369] width 43 height 43
checkbox input "true"
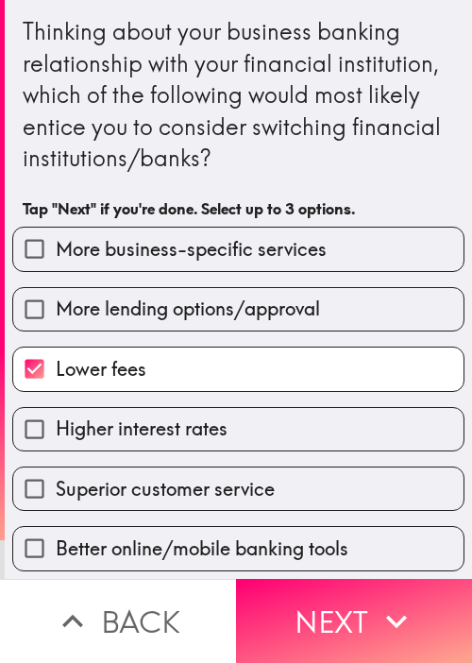
click at [278, 265] on label "More business-specific services" at bounding box center [238, 249] width 451 height 43
click at [56, 265] on input "More business-specific services" at bounding box center [34, 249] width 43 height 43
checkbox input "true"
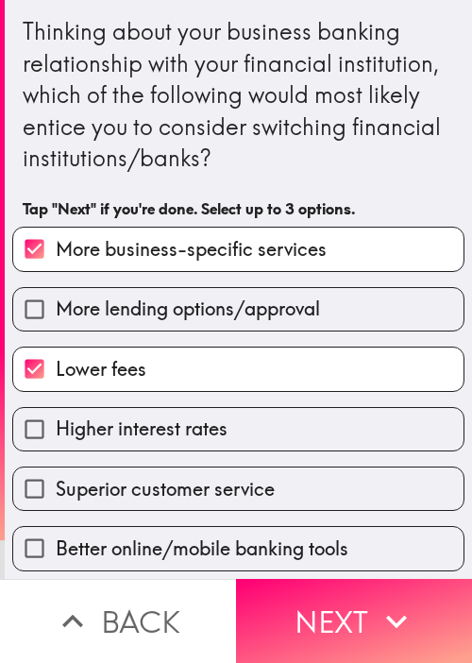
drag, startPoint x: 359, startPoint y: 605, endPoint x: 311, endPoint y: 555, distance: 69.5
click at [359, 604] on button "Next" at bounding box center [354, 621] width 236 height 84
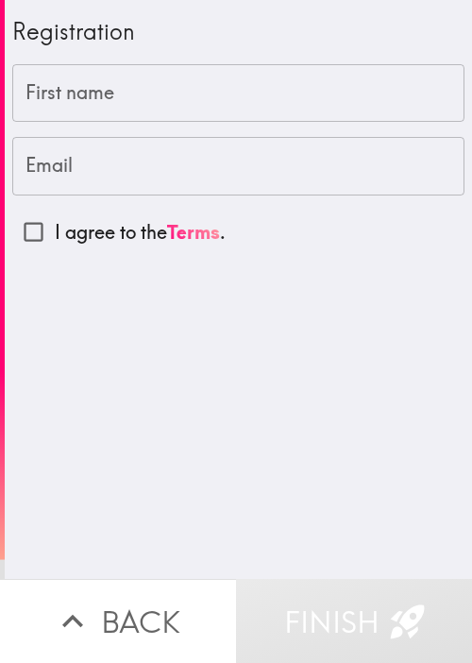
click at [253, 465] on div "Registration First name First name Email Email I agree to the Terms ." at bounding box center [239, 289] width 468 height 579
click at [203, 390] on div "Registration First name First name Email Email I agree to the Terms ." at bounding box center [239, 289] width 468 height 579
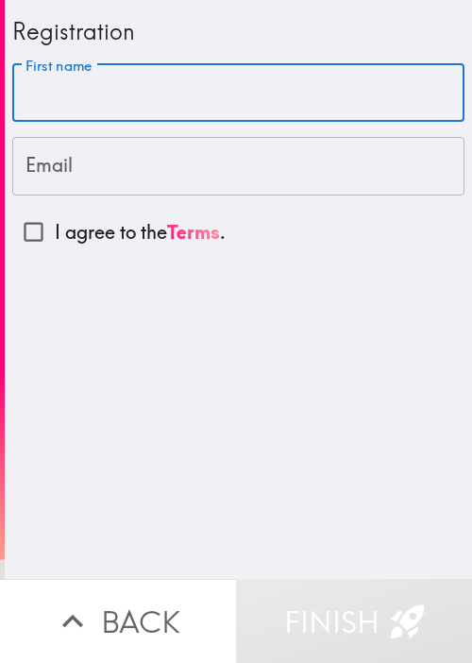
click at [190, 104] on input "First name" at bounding box center [238, 93] width 453 height 59
paste input "[PERSON_NAME]"
type input "[PERSON_NAME]"
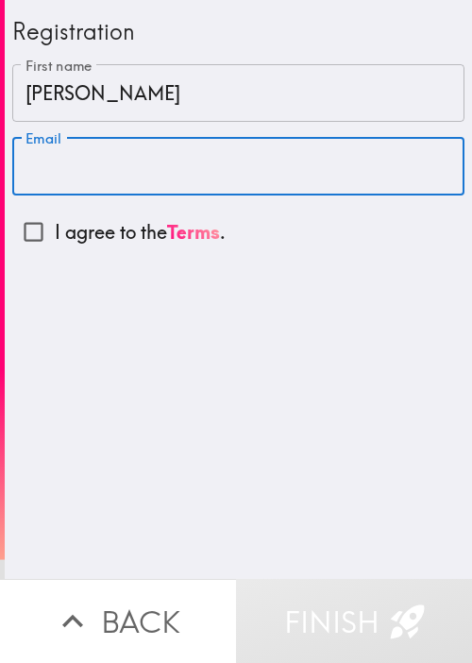
click at [193, 188] on input "Email" at bounding box center [238, 166] width 453 height 59
paste input "[EMAIL_ADDRESS][DOMAIN_NAME]"
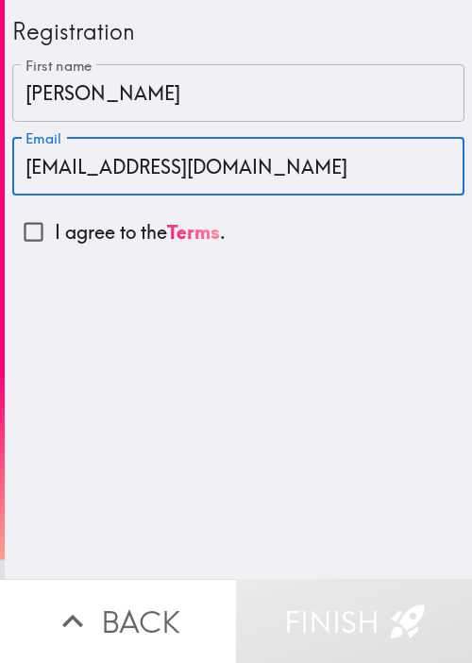
type input "[EMAIL_ADDRESS][DOMAIN_NAME]"
click at [24, 237] on input "I agree to the Terms ." at bounding box center [33, 232] width 43 height 43
checkbox input "true"
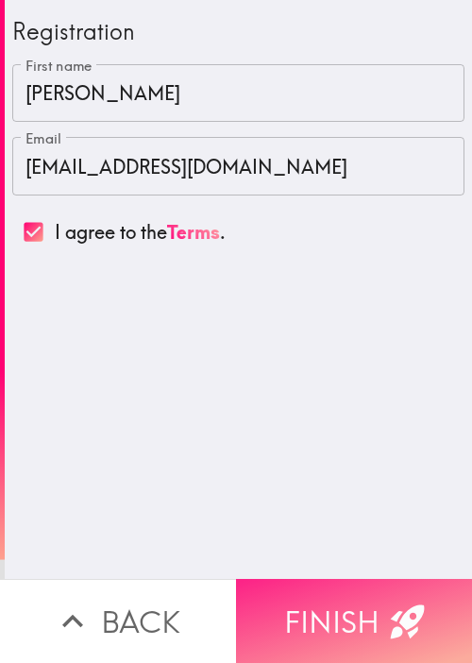
click at [370, 605] on button "Finish" at bounding box center [354, 621] width 236 height 84
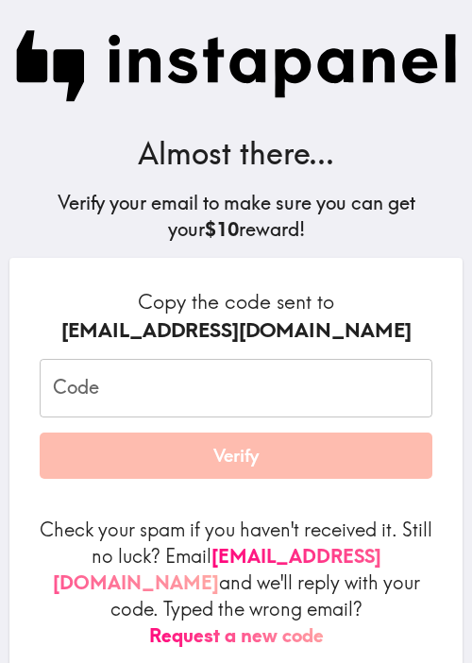
click at [405, 213] on h5 "Verify your email to make sure you can get your $10 reward!" at bounding box center [236, 216] width 442 height 53
click at [434, 337] on div "Copy the code sent to [EMAIL_ADDRESS][DOMAIN_NAME] Code Code Verify Check your …" at bounding box center [236, 476] width 454 height 437
click at [343, 394] on input "Code" at bounding box center [236, 388] width 393 height 59
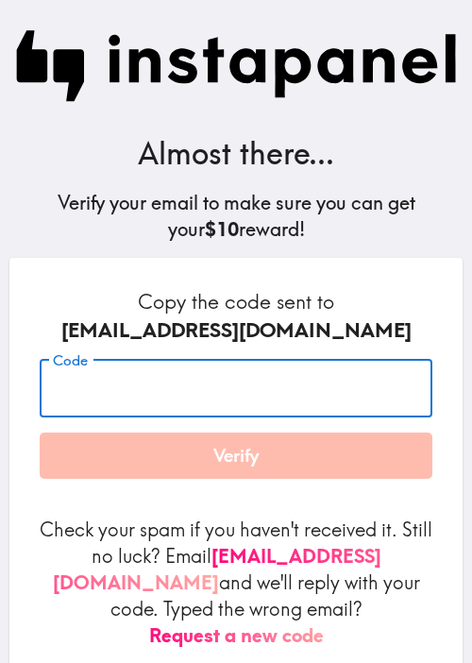
paste input "DJY_U26_5jU"
type input "DJY_U26_5jU"
click at [275, 458] on button "Verify" at bounding box center [236, 456] width 393 height 47
